Goal: Information Seeking & Learning: Compare options

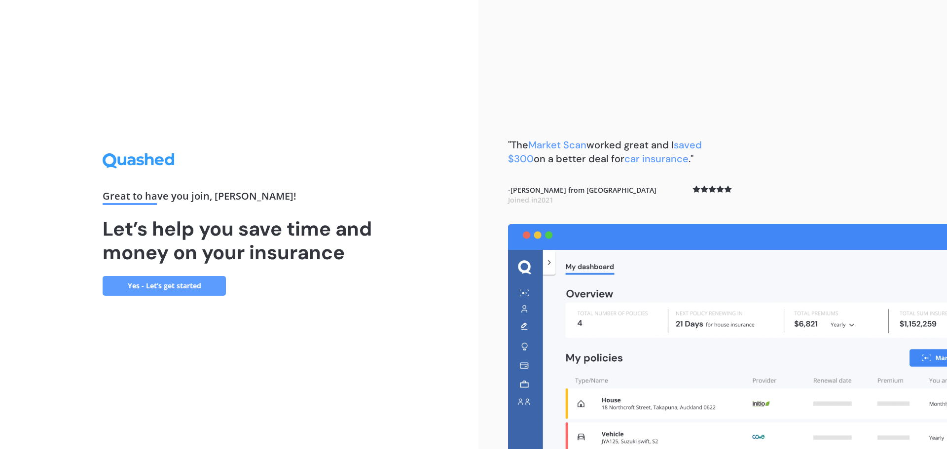
click at [205, 285] on link "Yes - Let’s get started" at bounding box center [164, 286] width 123 height 20
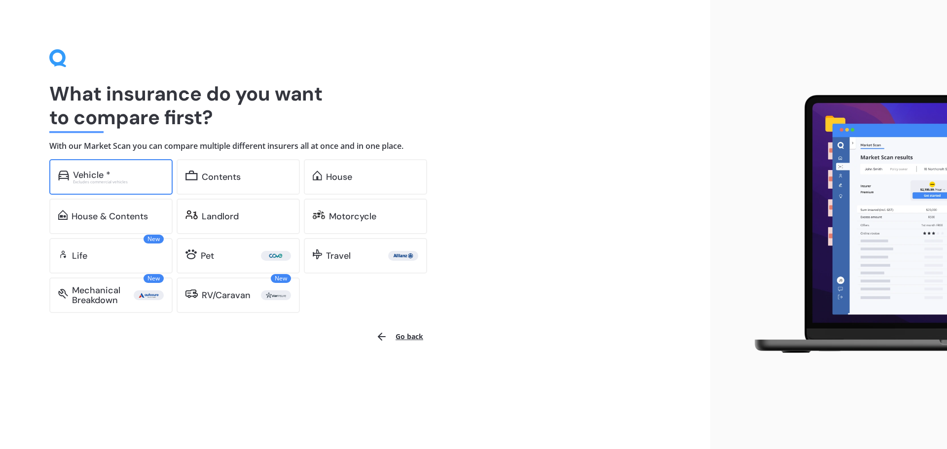
click at [133, 172] on div "Vehicle *" at bounding box center [118, 175] width 91 height 10
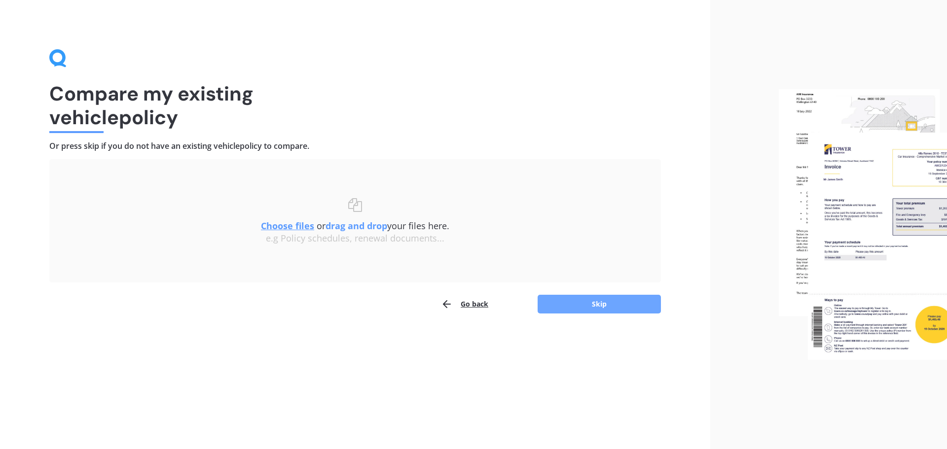
click at [591, 297] on button "Skip" at bounding box center [599, 304] width 123 height 19
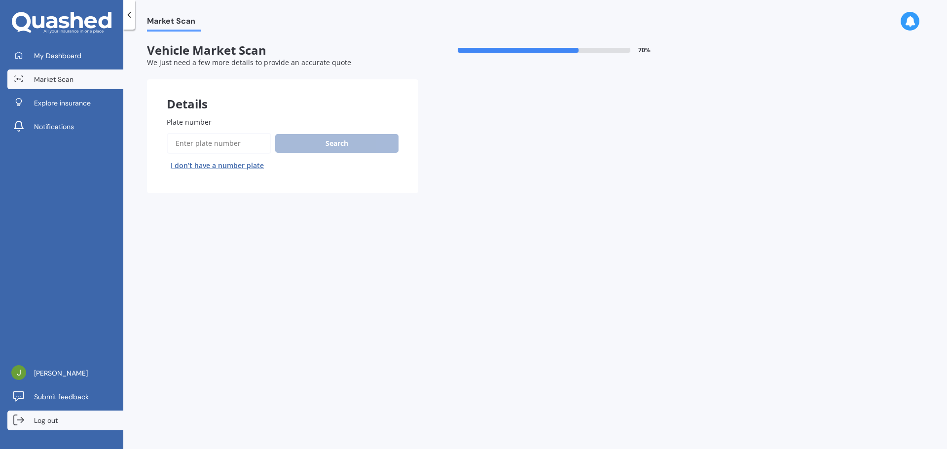
click at [44, 416] on span "Log out" at bounding box center [46, 421] width 24 height 10
